Goal: Navigation & Orientation: Go to known website

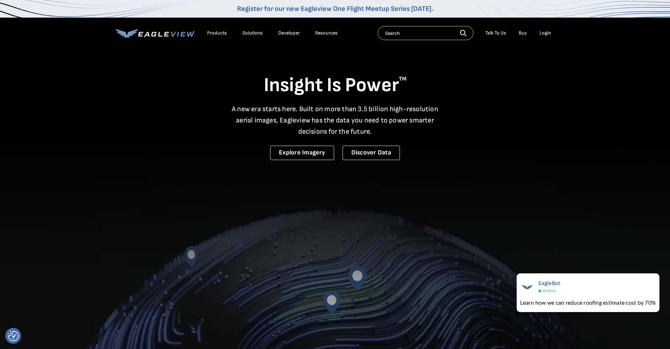
click at [155, 35] on icon at bounding box center [153, 34] width 5 height 5
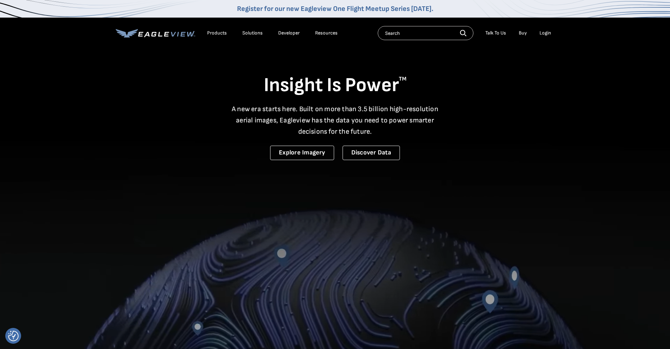
click at [545, 33] on div "Login" at bounding box center [546, 33] width 12 height 6
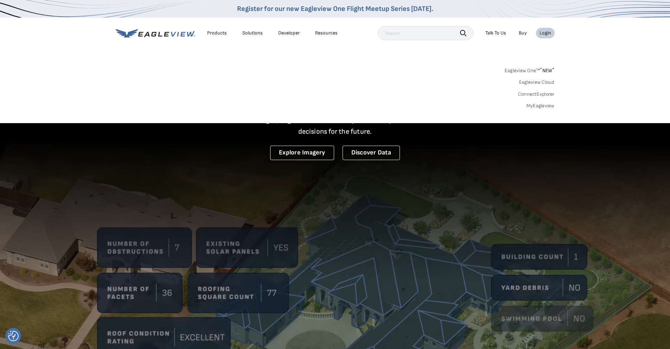
click at [540, 108] on link "MyEagleview" at bounding box center [541, 106] width 28 height 6
